Goal: Task Accomplishment & Management: Use online tool/utility

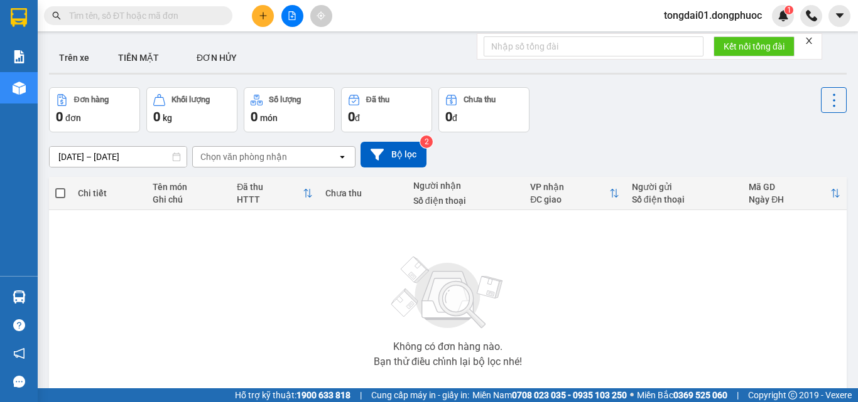
click at [156, 8] on span at bounding box center [138, 15] width 188 height 19
click at [156, 19] on input "text" at bounding box center [143, 16] width 148 height 14
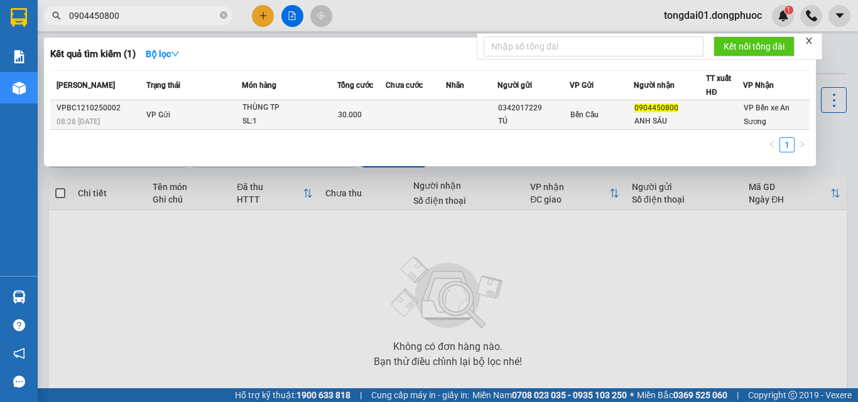
type input "0904450800"
click at [300, 118] on div "SL: 1" at bounding box center [289, 122] width 94 height 14
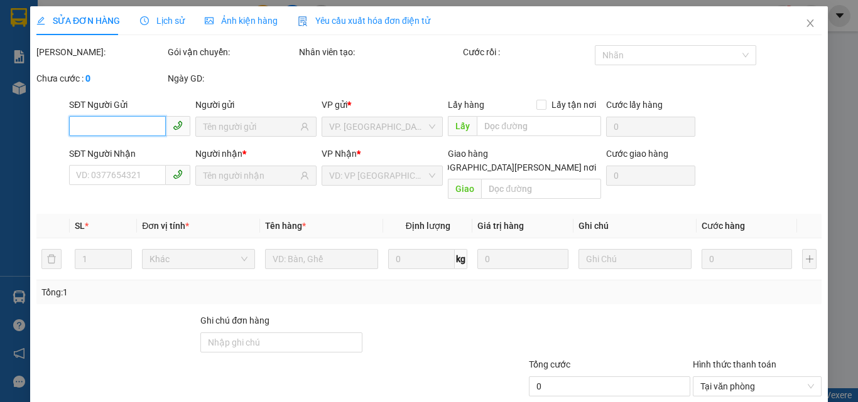
type input "0342017229"
type input "TÚ"
type input "0904450800"
type input "ANH SÁU"
type input "30.000"
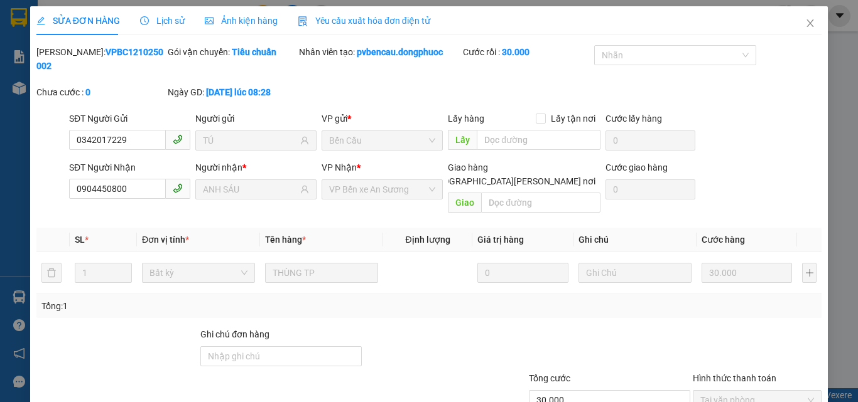
click at [169, 25] on span "Lịch sử" at bounding box center [162, 21] width 45 height 10
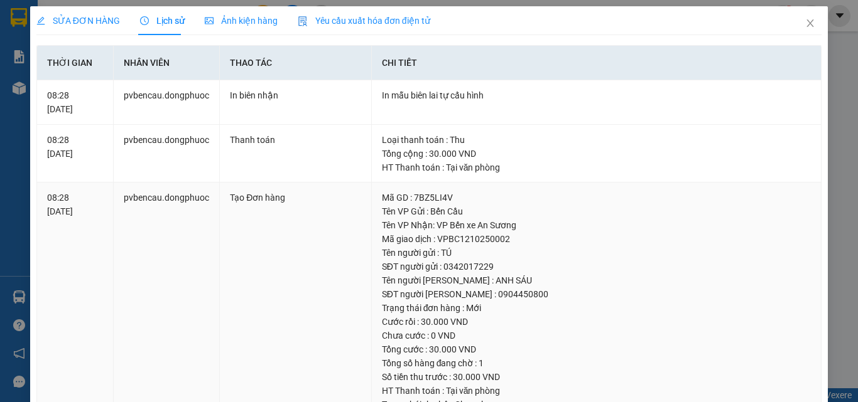
scroll to position [70, 0]
